Goal: Information Seeking & Learning: Stay updated

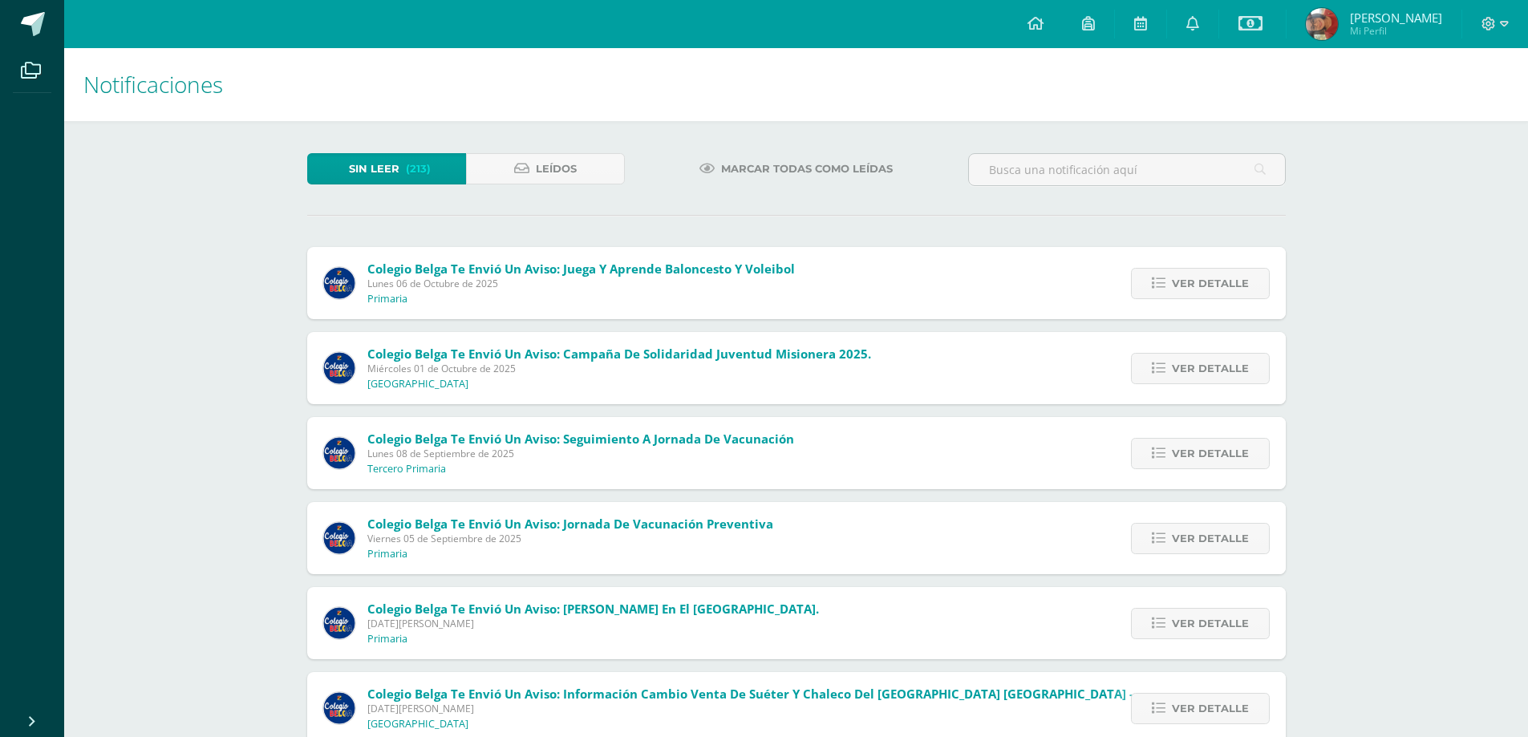
scroll to position [160, 0]
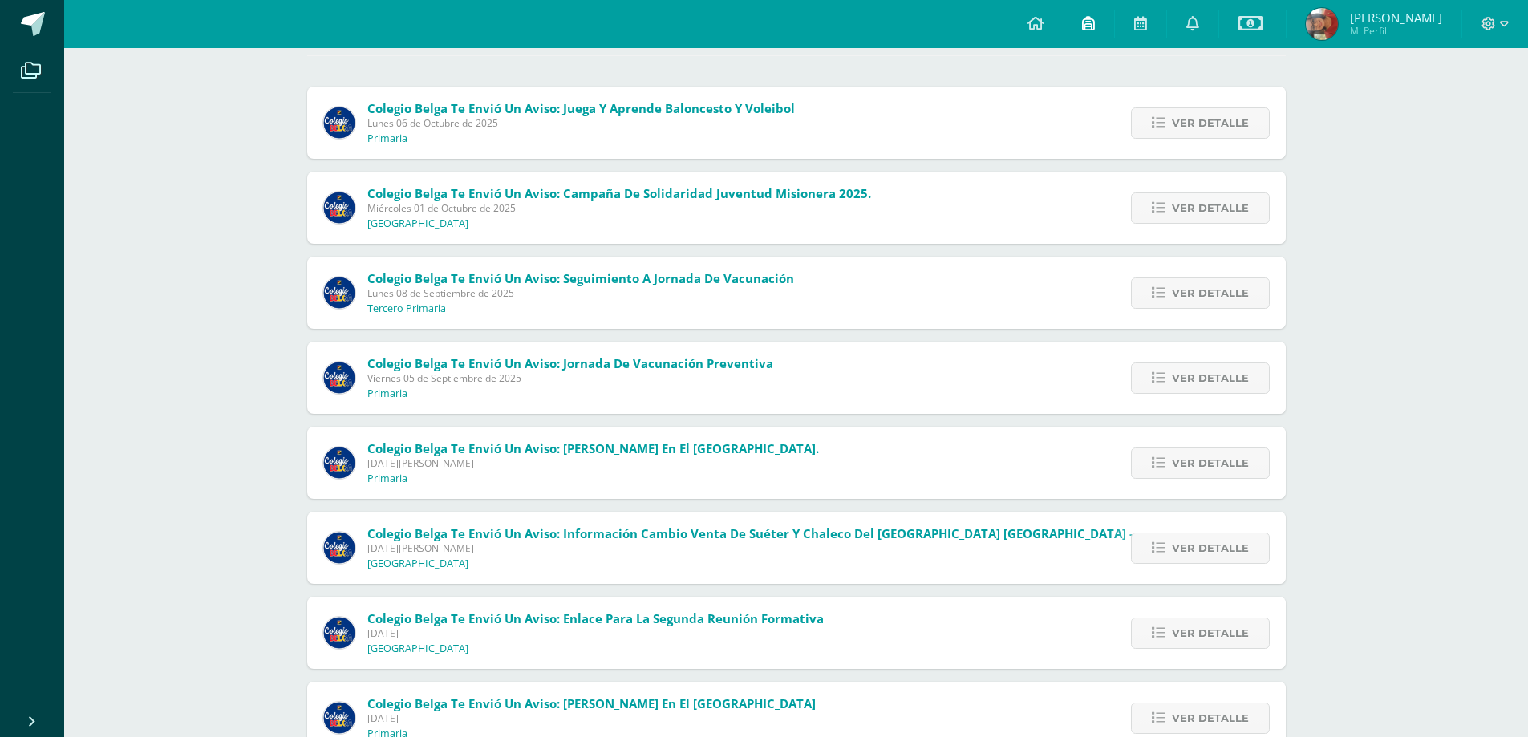
click at [1072, 18] on link at bounding box center [1088, 24] width 51 height 48
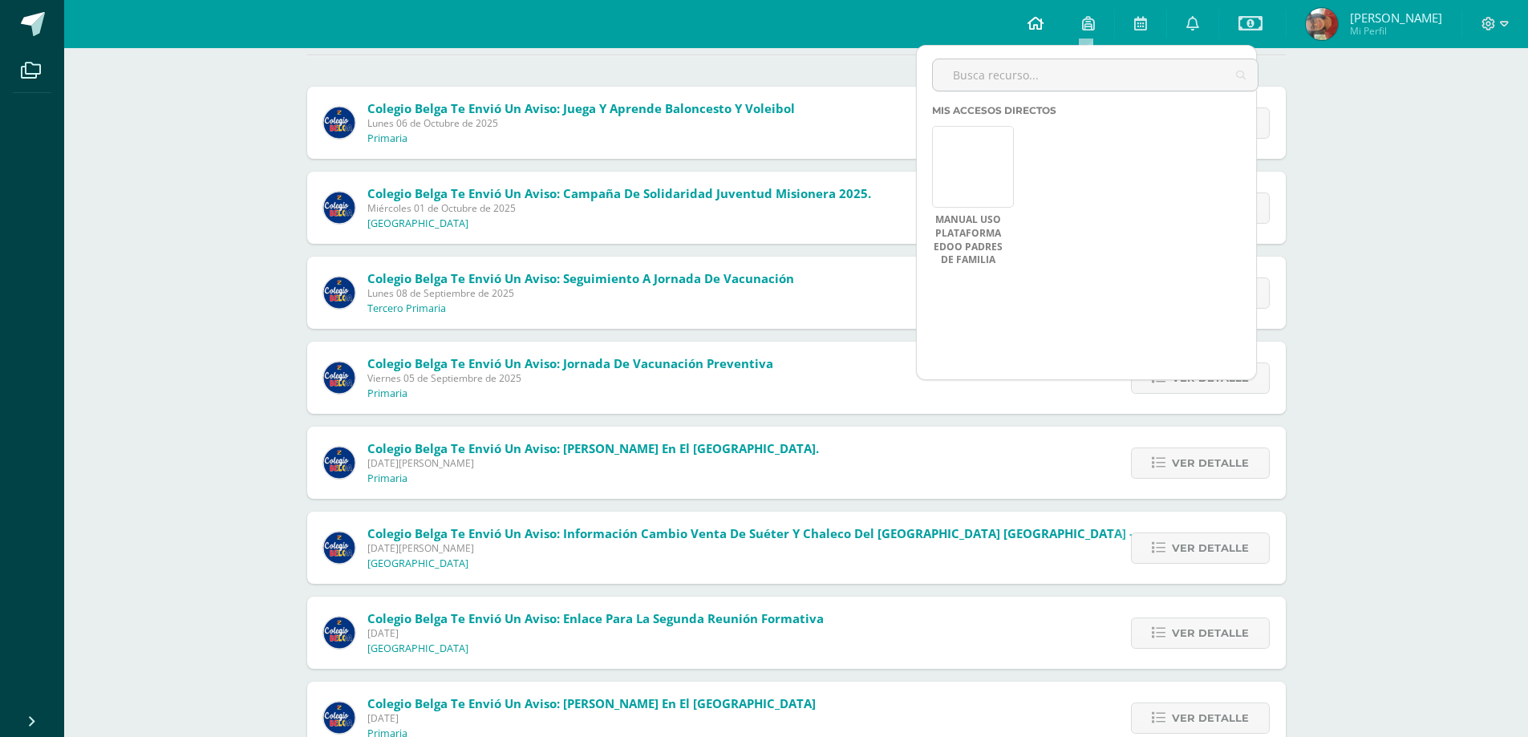
click at [1040, 23] on icon at bounding box center [1036, 23] width 16 height 14
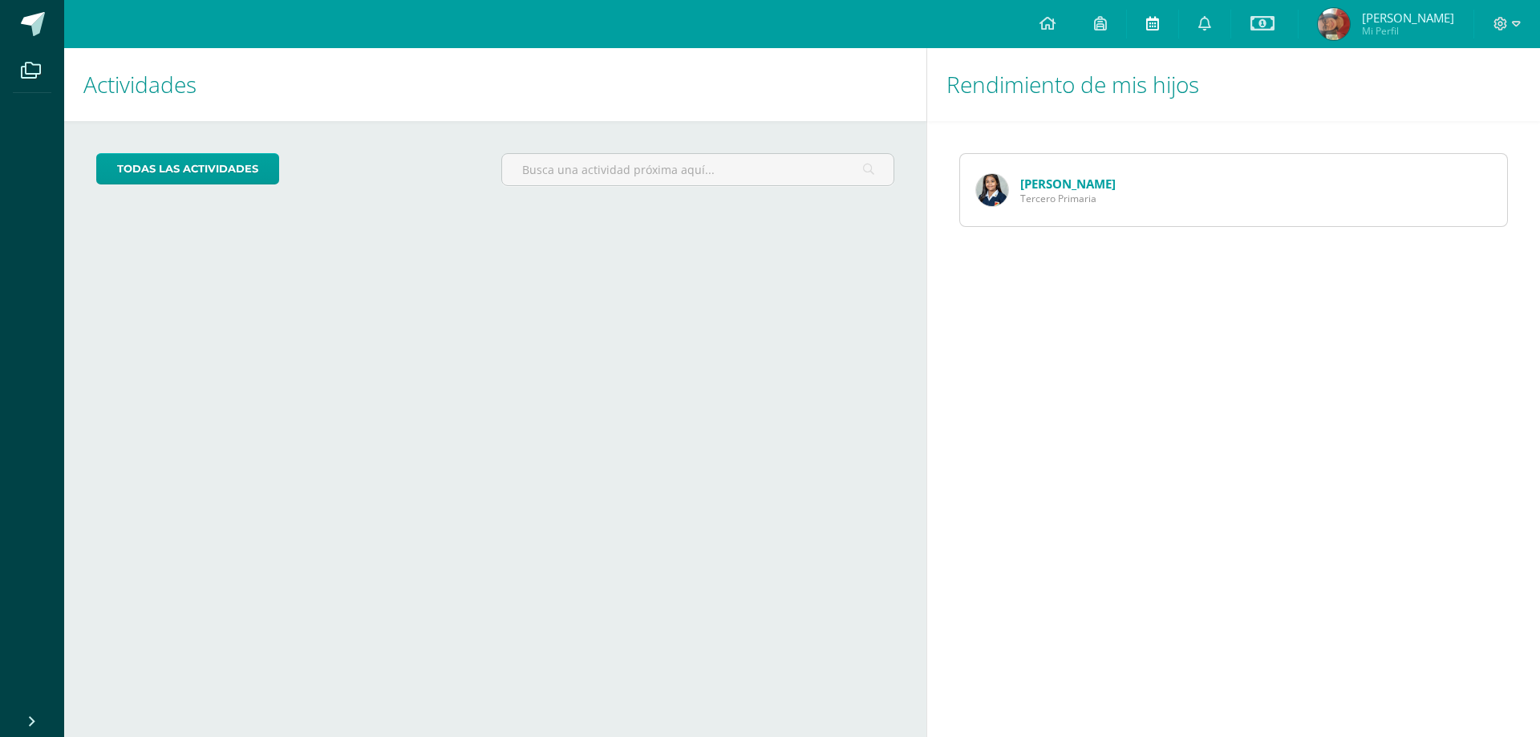
click at [1154, 28] on icon at bounding box center [1152, 23] width 13 height 14
click at [1209, 22] on link at bounding box center [1204, 24] width 51 height 48
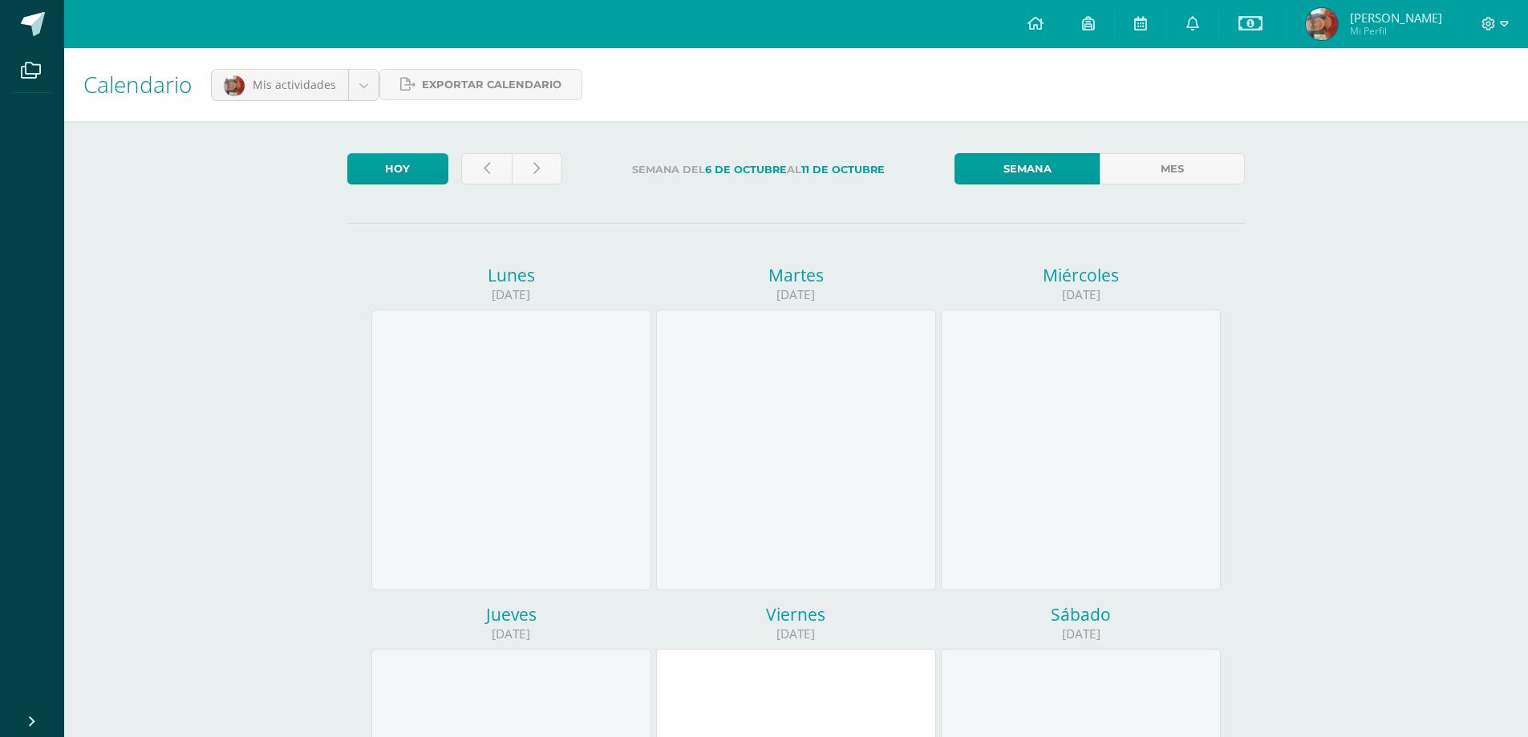
click at [1402, 21] on span "[PERSON_NAME]" at bounding box center [1396, 18] width 92 height 16
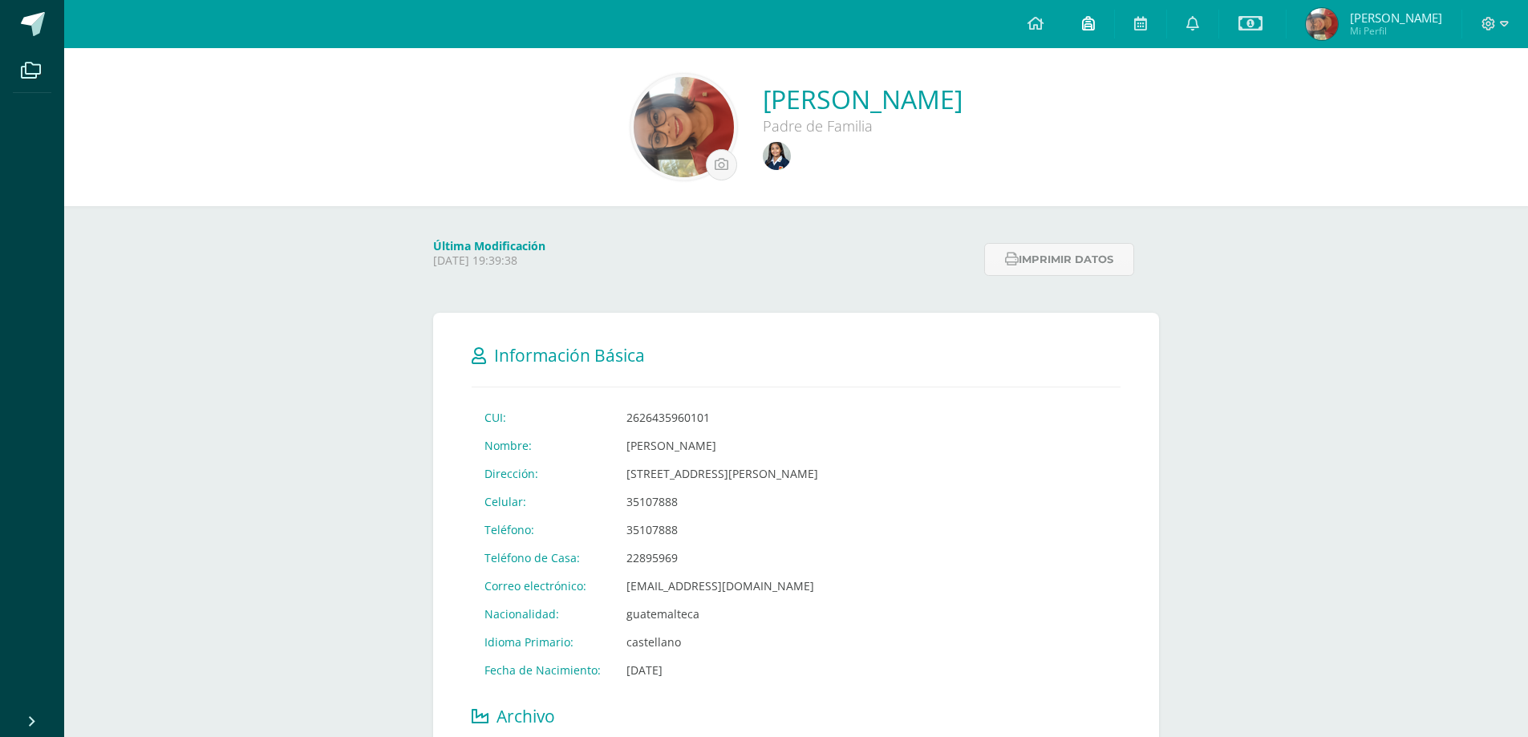
click at [1087, 22] on icon at bounding box center [1088, 23] width 13 height 14
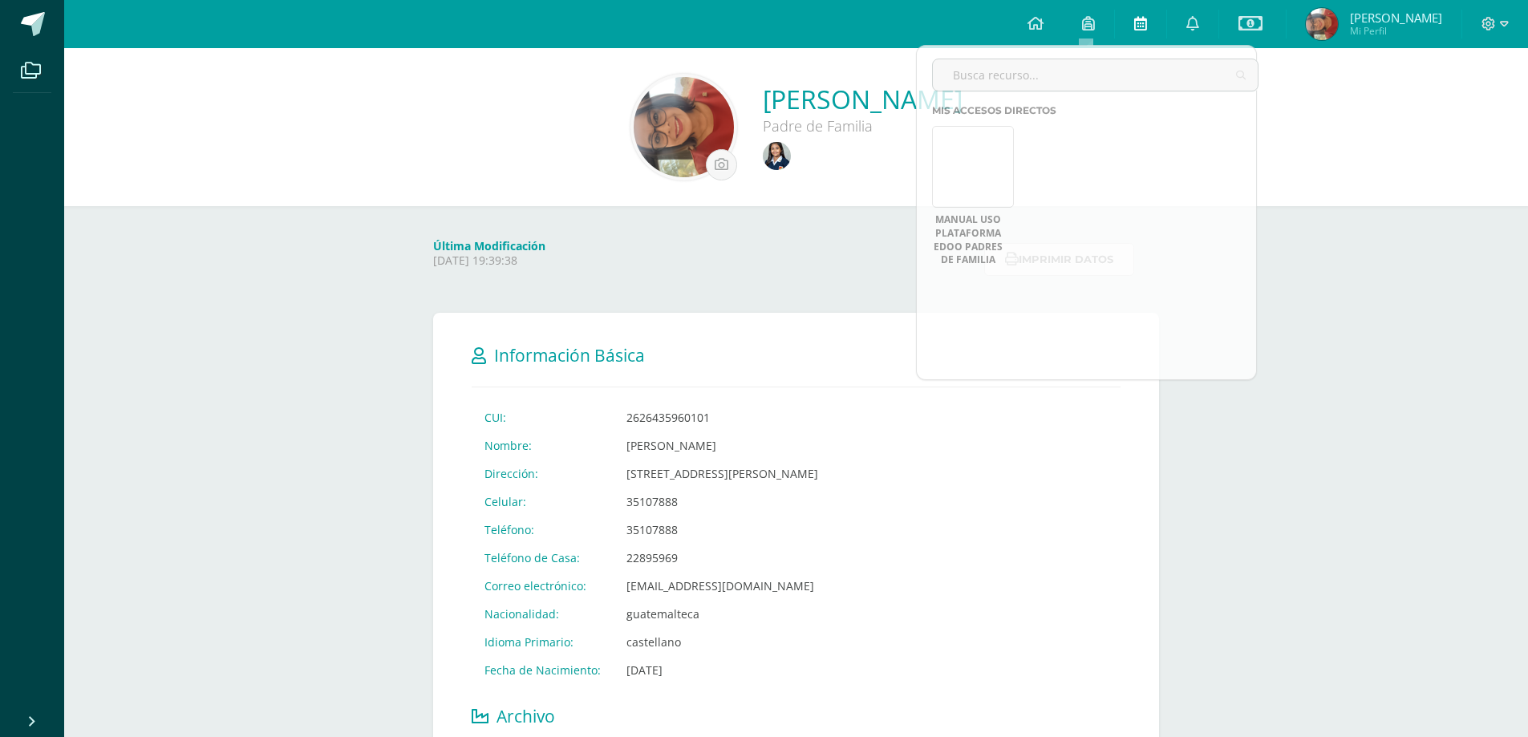
click at [1131, 26] on link at bounding box center [1140, 24] width 51 height 48
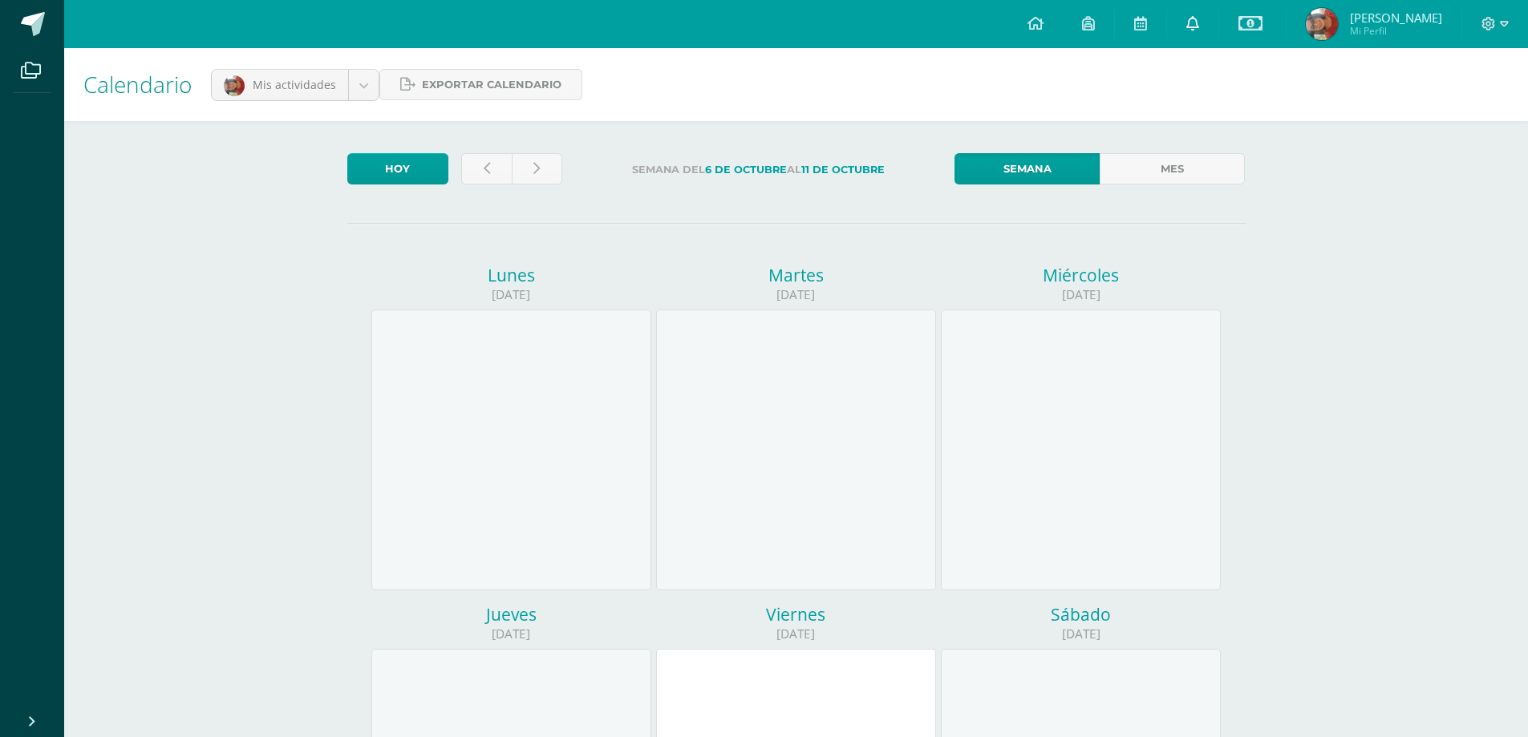
click at [1196, 17] on icon at bounding box center [1192, 23] width 13 height 14
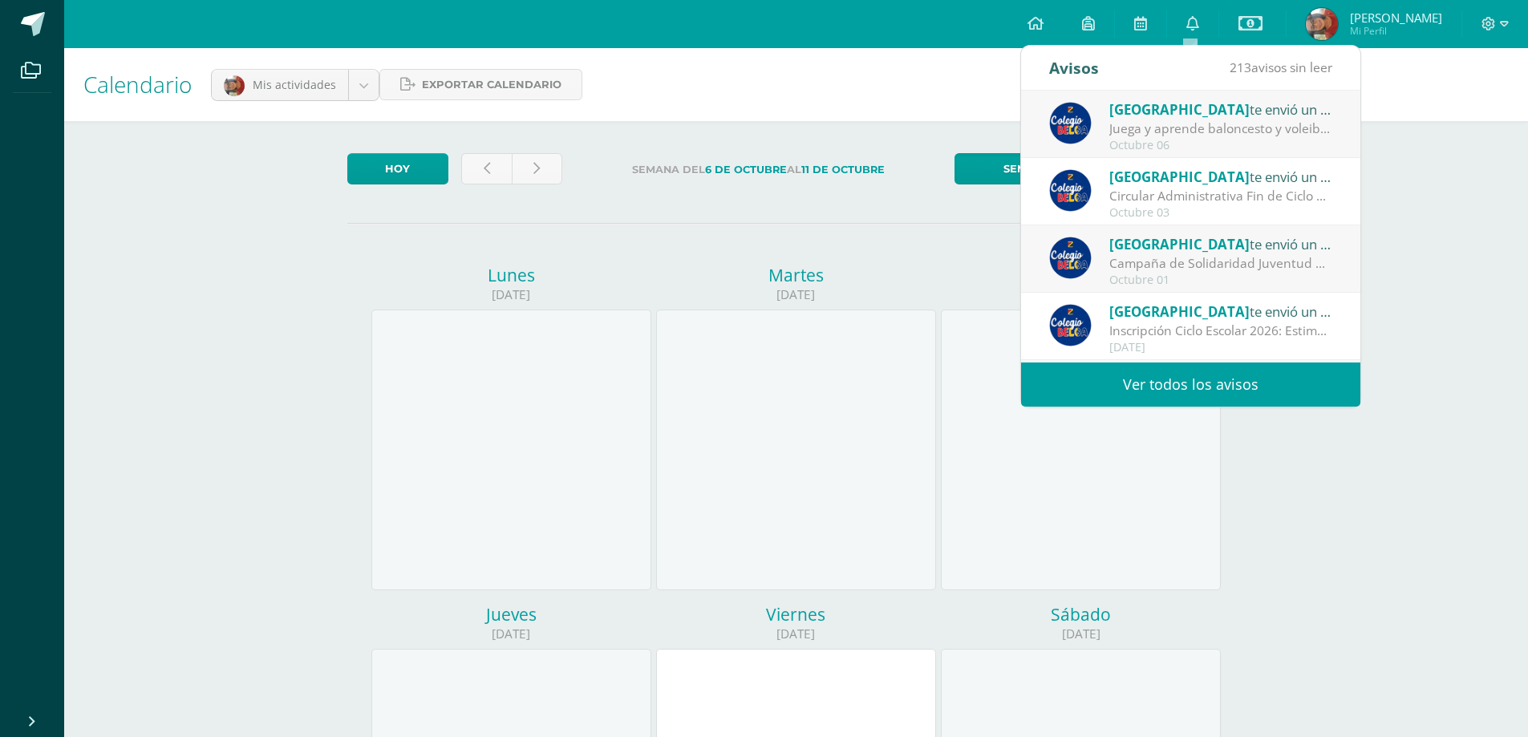
click at [1223, 385] on link "Ver todos los avisos" at bounding box center [1190, 385] width 339 height 44
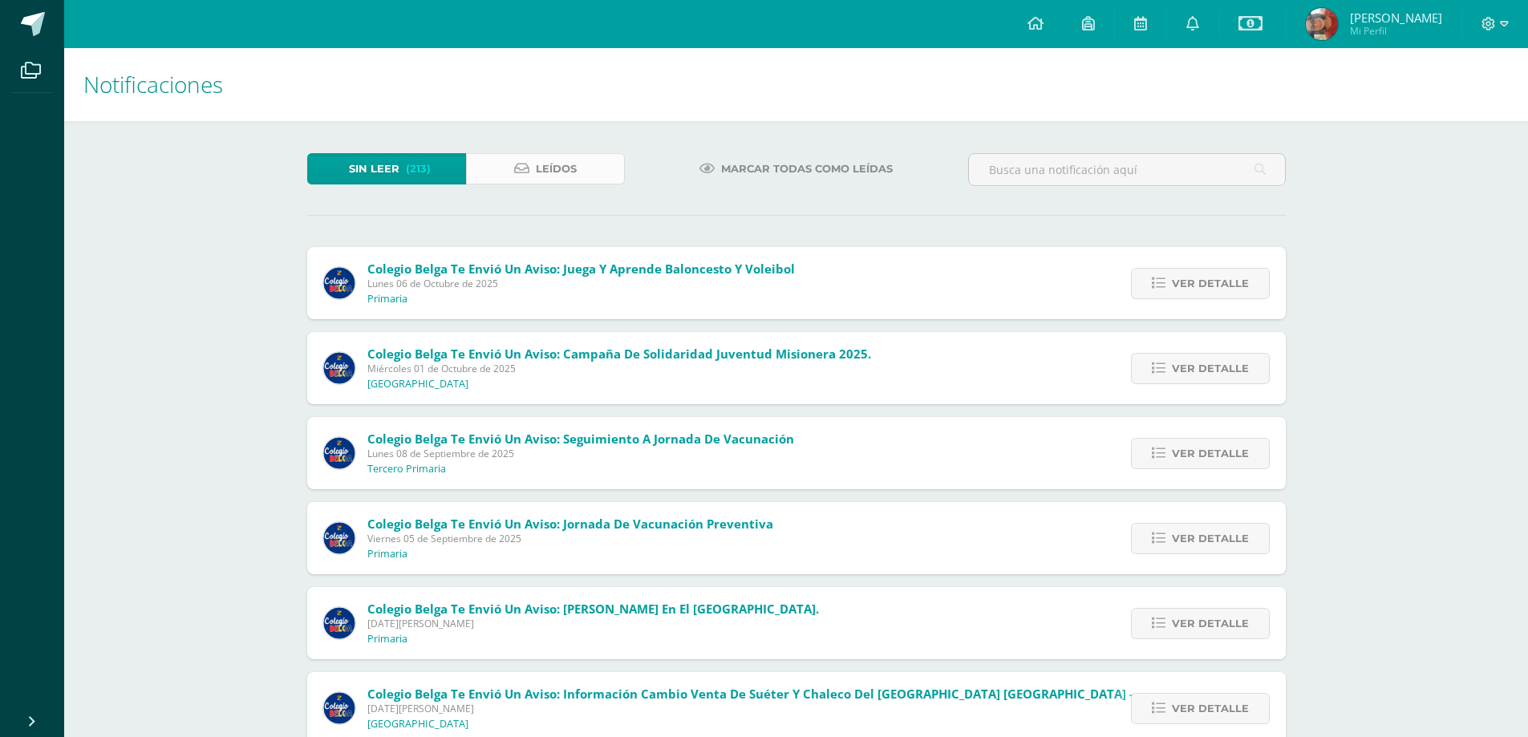
click at [558, 163] on span "Leídos" at bounding box center [556, 169] width 41 height 30
click at [521, 159] on link "Leídos" at bounding box center [545, 168] width 159 height 31
click at [331, 159] on link "Sin leer (213)" at bounding box center [386, 168] width 159 height 31
click at [517, 167] on icon at bounding box center [521, 169] width 15 height 14
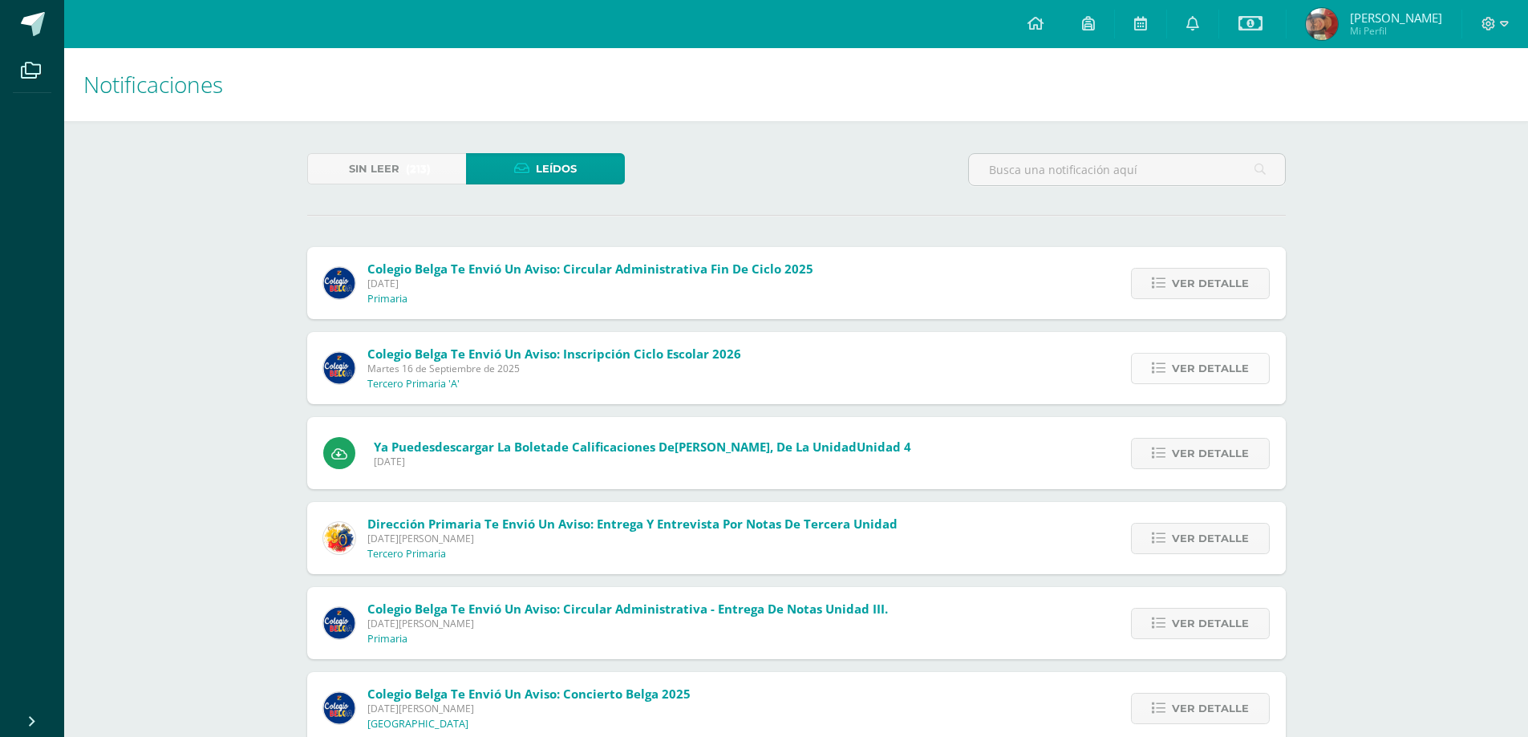
click at [1190, 360] on span "Ver detalle" at bounding box center [1210, 369] width 77 height 30
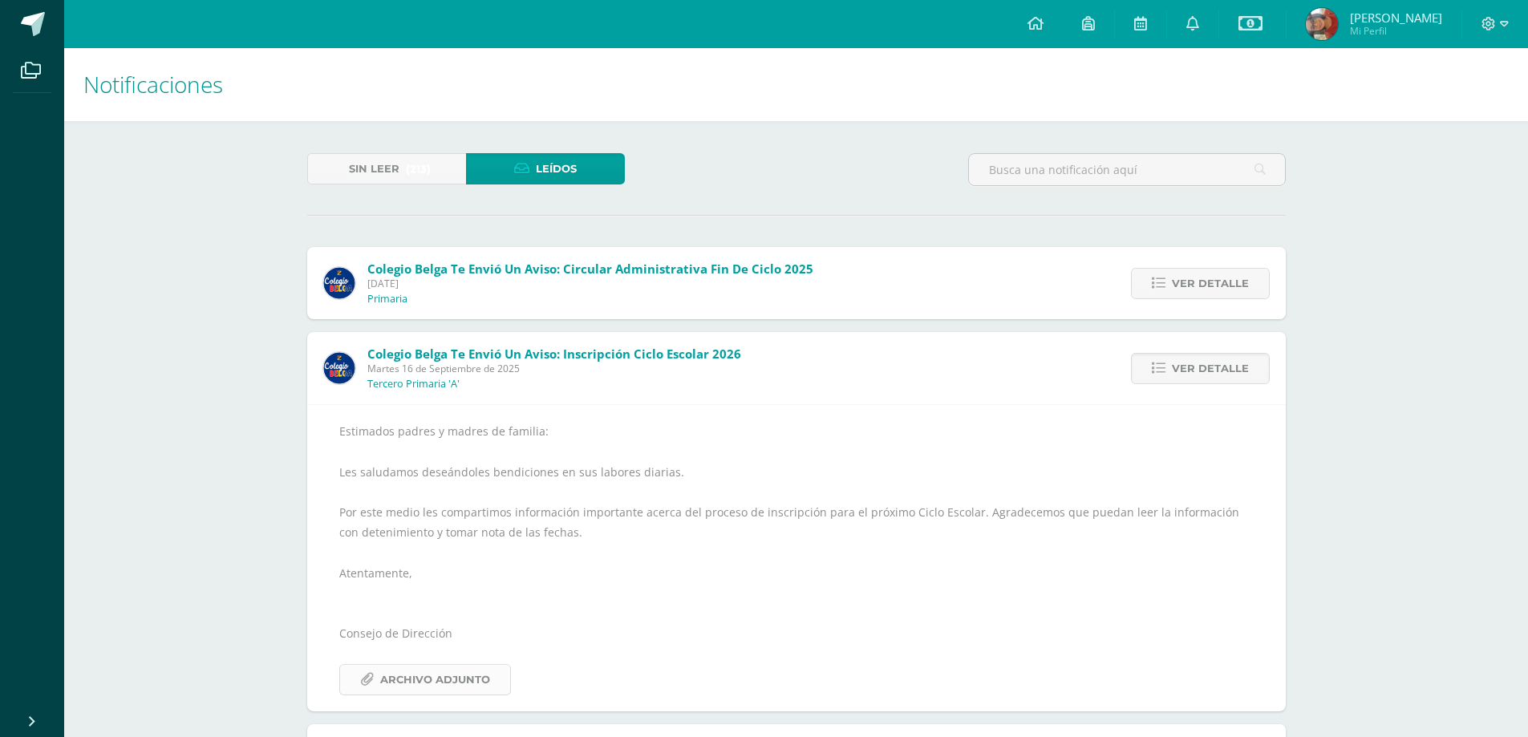
click at [454, 672] on span "Archivo Adjunto" at bounding box center [435, 680] width 110 height 30
